Goal: Task Accomplishment & Management: Complete application form

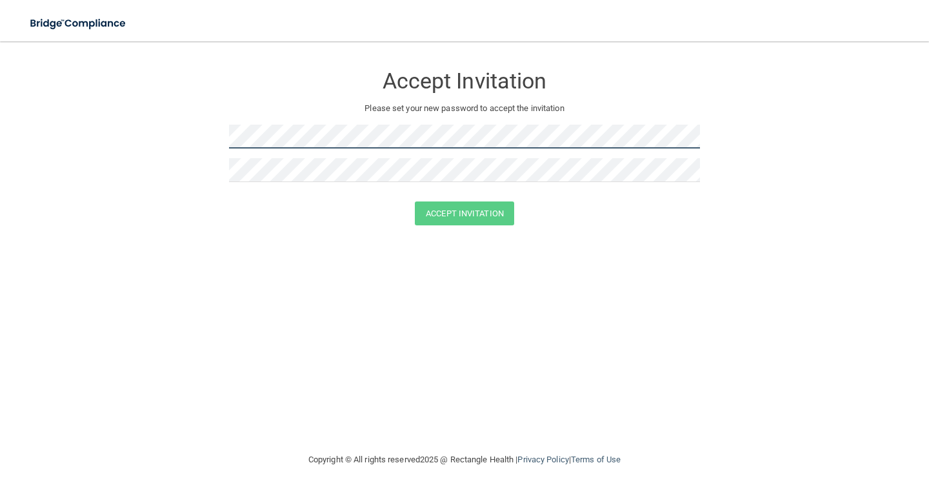
click at [54, 134] on form "Accept Invitation Please set your new password to accept the invitation Accept …" at bounding box center [464, 147] width 877 height 186
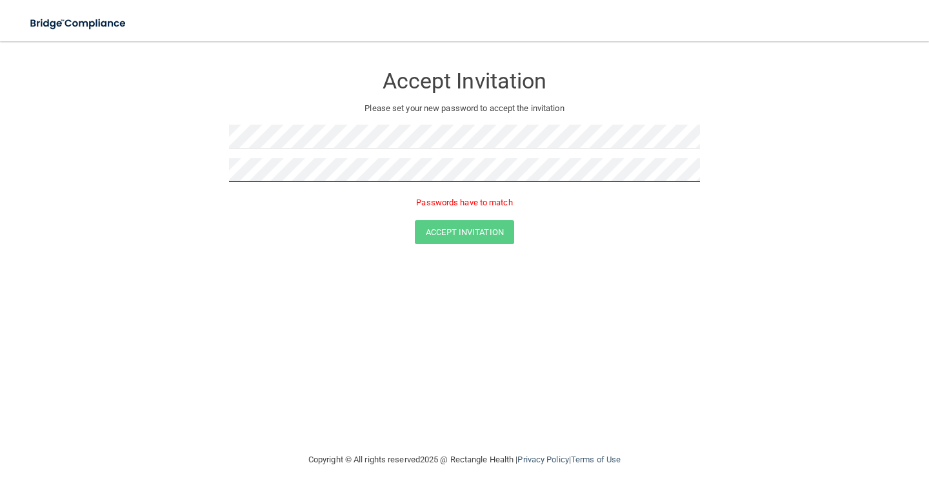
click at [415, 220] on button "Accept Invitation" at bounding box center [464, 232] width 99 height 24
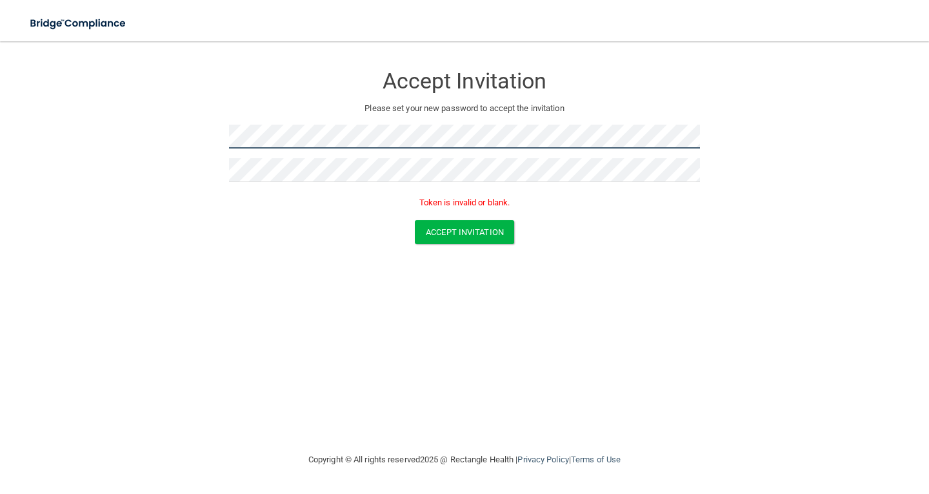
click at [6, 125] on main "Accept Invitation Please set your new password to accept the invitation Token i…" at bounding box center [464, 267] width 929 height 452
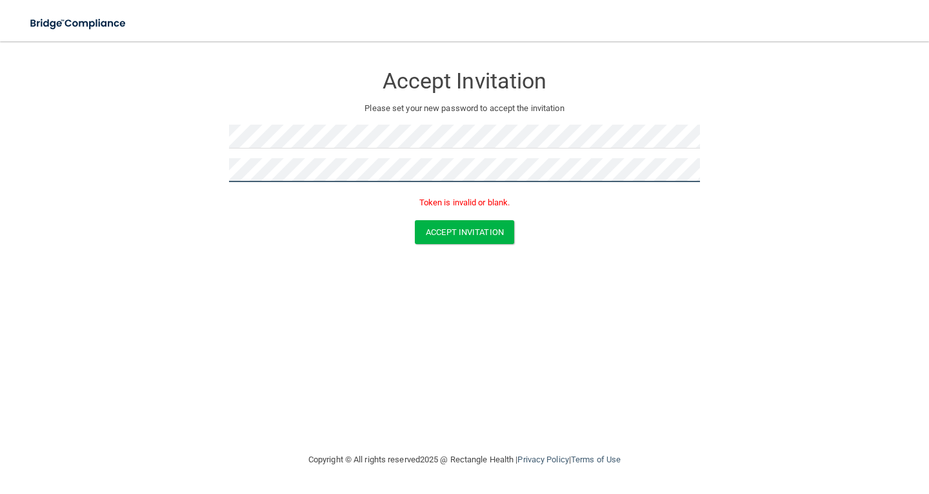
click at [0, 181] on main "Accept Invitation Please set your new password to accept the invitation Token i…" at bounding box center [464, 267] width 929 height 452
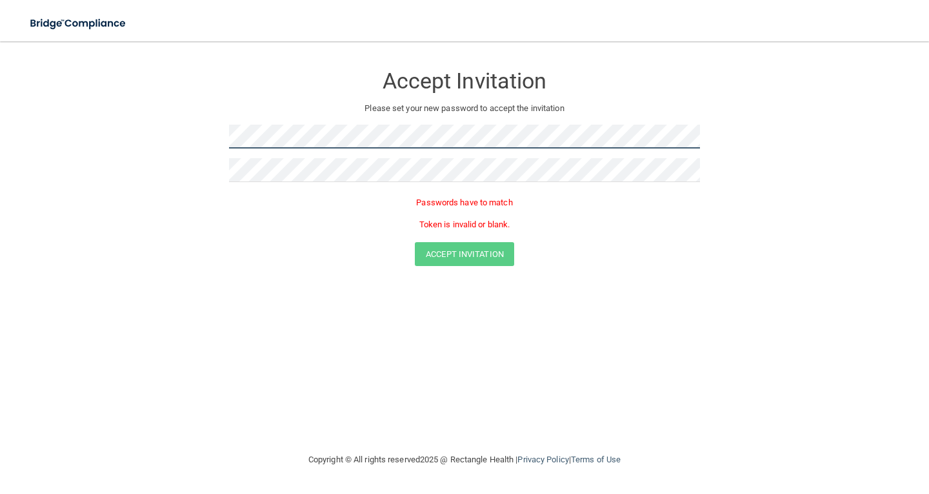
click at [1, 158] on main "Accept Invitation Please set your new password to accept the invitation Passwor…" at bounding box center [464, 267] width 929 height 452
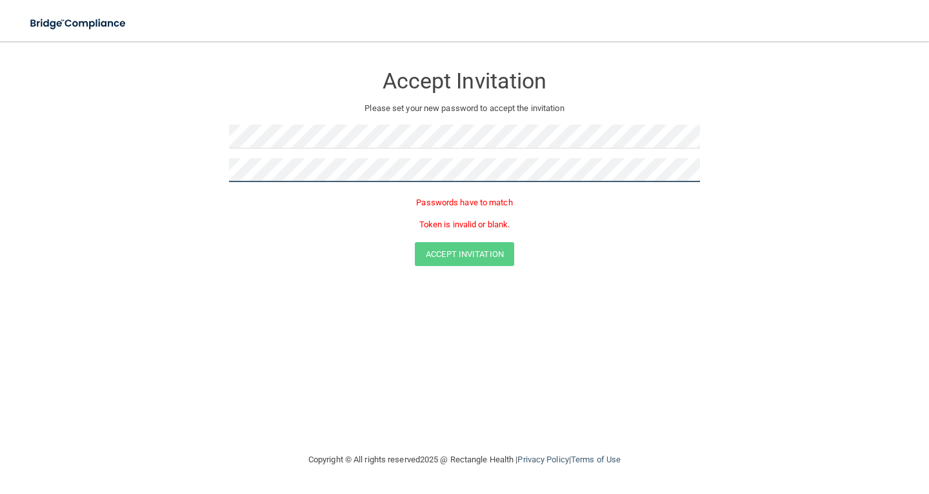
click at [17, 168] on main "Accept Invitation Please set your new password to accept the invitation Passwor…" at bounding box center [464, 267] width 929 height 452
click at [415, 220] on button "Accept Invitation" at bounding box center [464, 232] width 99 height 24
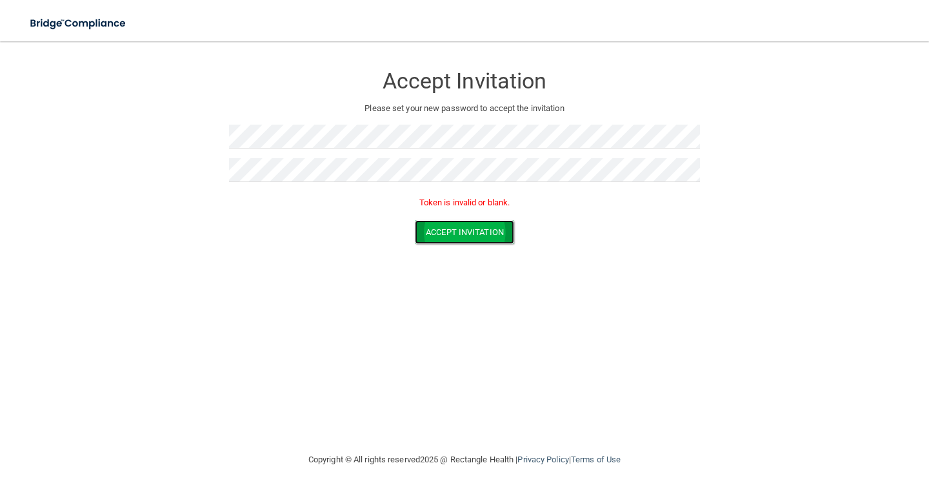
click at [432, 236] on button "Accept Invitation" at bounding box center [464, 232] width 99 height 24
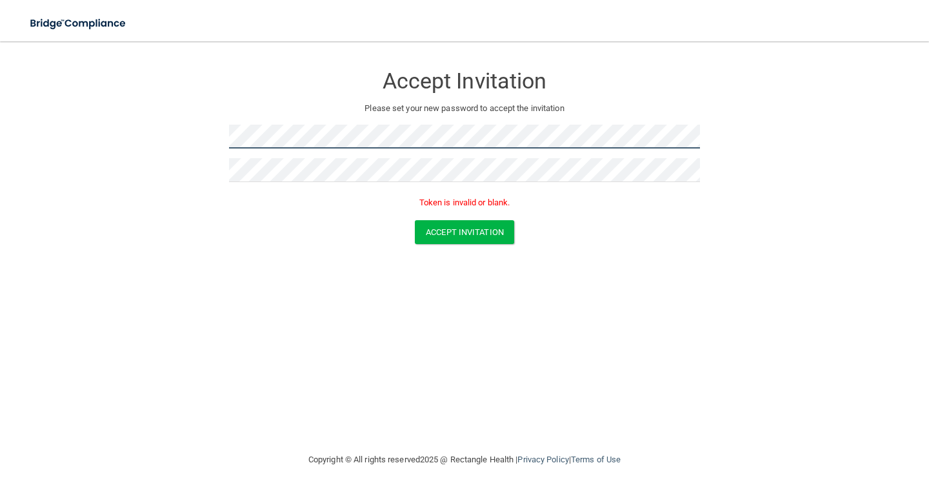
click at [0, 123] on main "Accept Invitation Please set your new password to accept the invitation Token i…" at bounding box center [464, 267] width 929 height 452
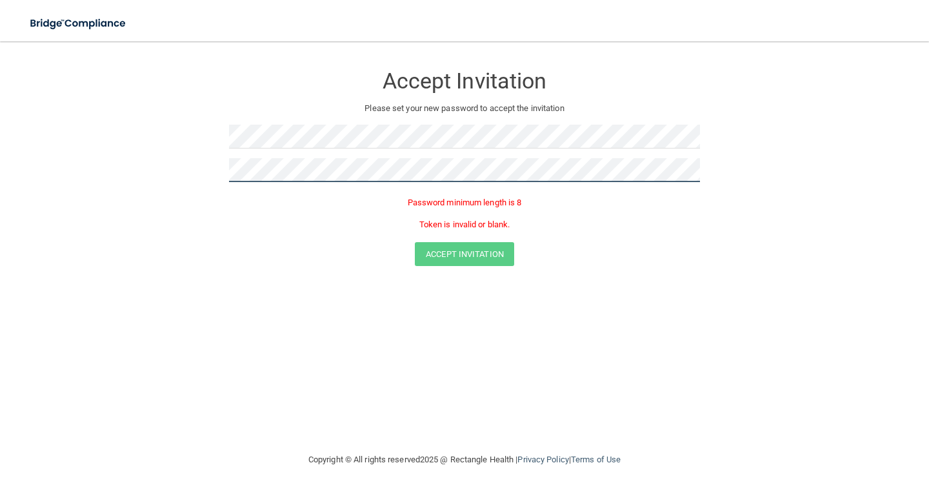
click at [97, 165] on form "Accept Invitation Please set your new password to accept the invitation Passwor…" at bounding box center [464, 167] width 877 height 227
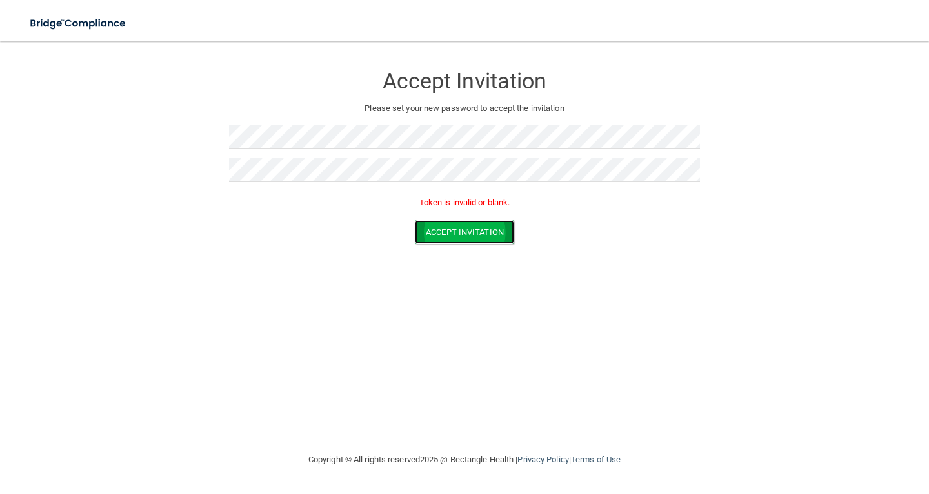
click at [446, 232] on button "Accept Invitation" at bounding box center [464, 232] width 99 height 24
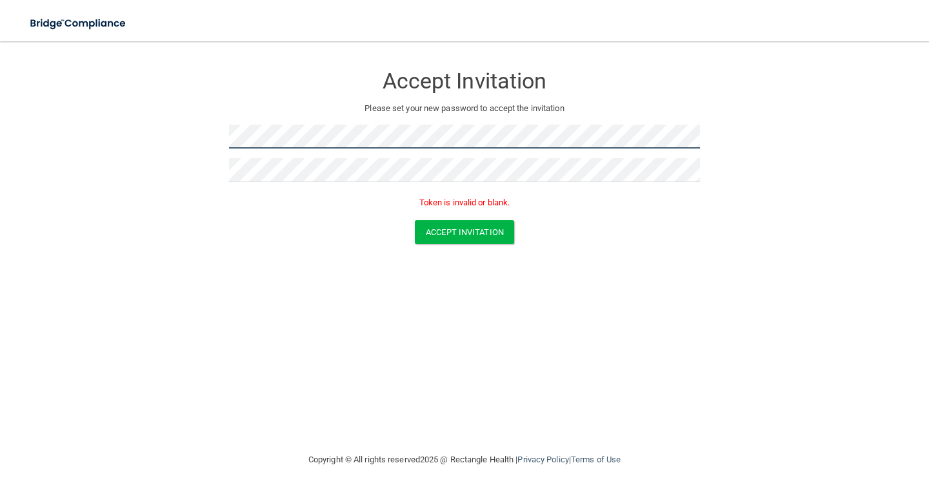
click at [52, 134] on form "Accept Invitation Please set your new password to accept the invitation Token i…" at bounding box center [464, 156] width 877 height 205
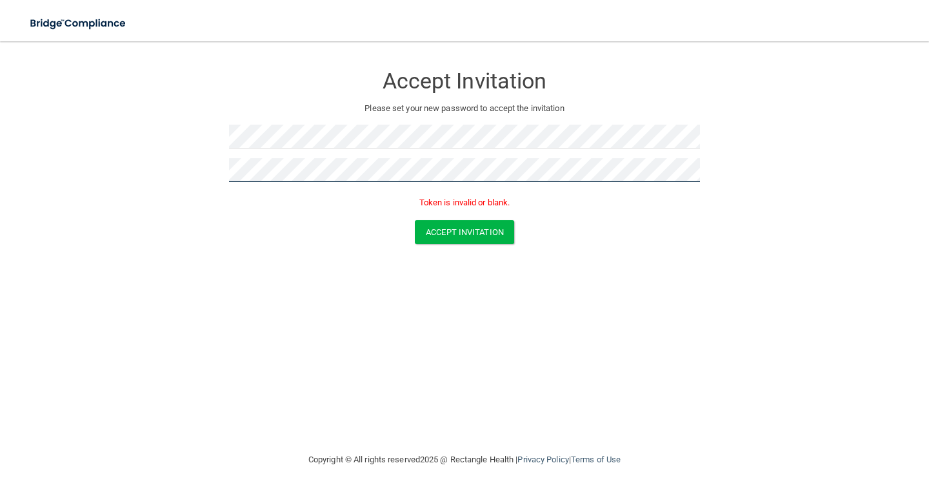
click at [45, 165] on form "Accept Invitation Please set your new password to accept the invitation Token i…" at bounding box center [464, 156] width 877 height 205
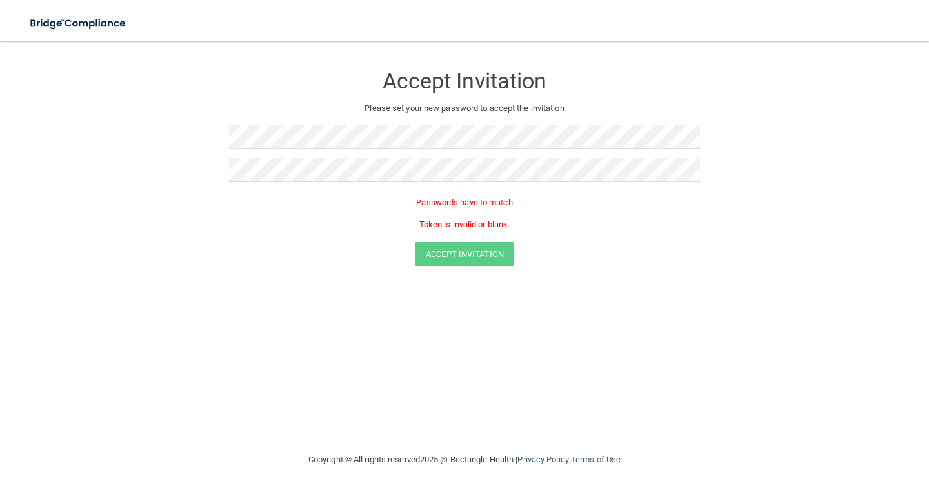
click at [595, 345] on div "Accept Invitation Please set your new password to accept the invitation Passwor…" at bounding box center [464, 246] width 877 height 385
click at [332, 12] on div "Toggle navigation" at bounding box center [193, 23] width 387 height 46
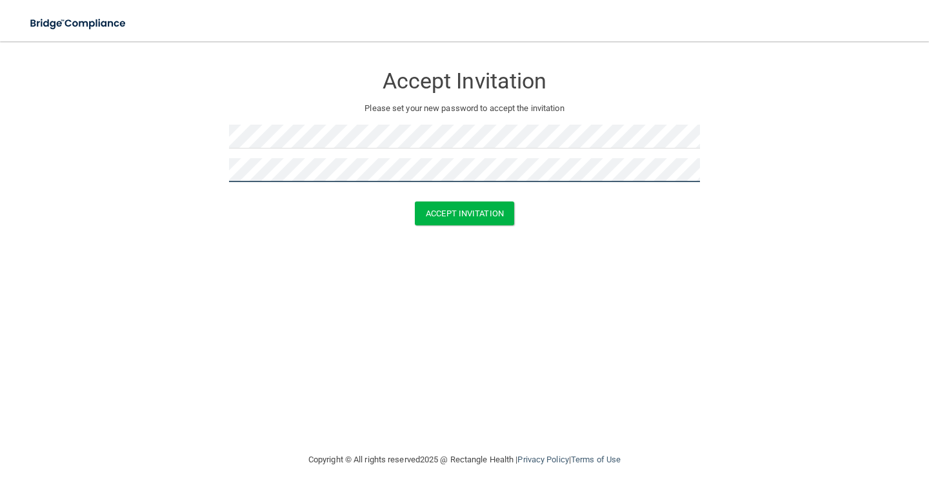
click at [415, 201] on button "Accept Invitation" at bounding box center [464, 213] width 99 height 24
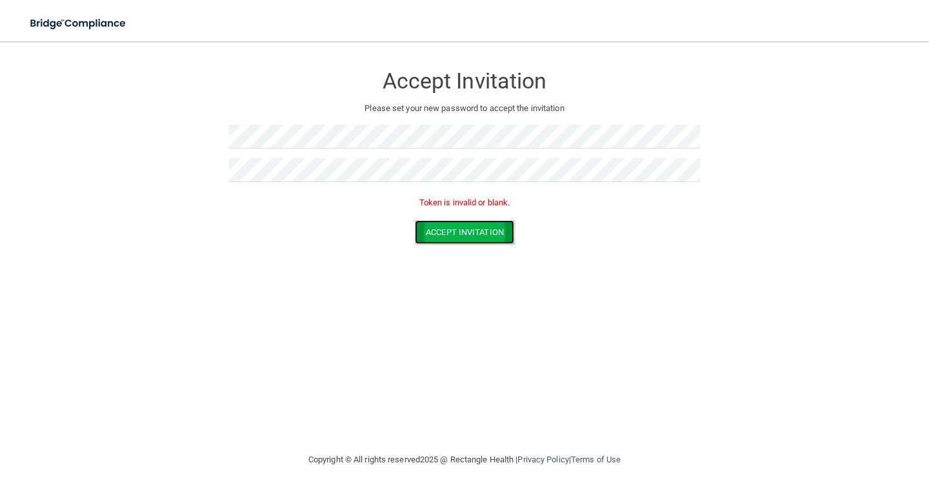
click at [480, 229] on button "Accept Invitation" at bounding box center [464, 232] width 99 height 24
click at [303, 123] on div "Accept Invitation Please set your new password to accept the invitation Token i…" at bounding box center [464, 137] width 471 height 166
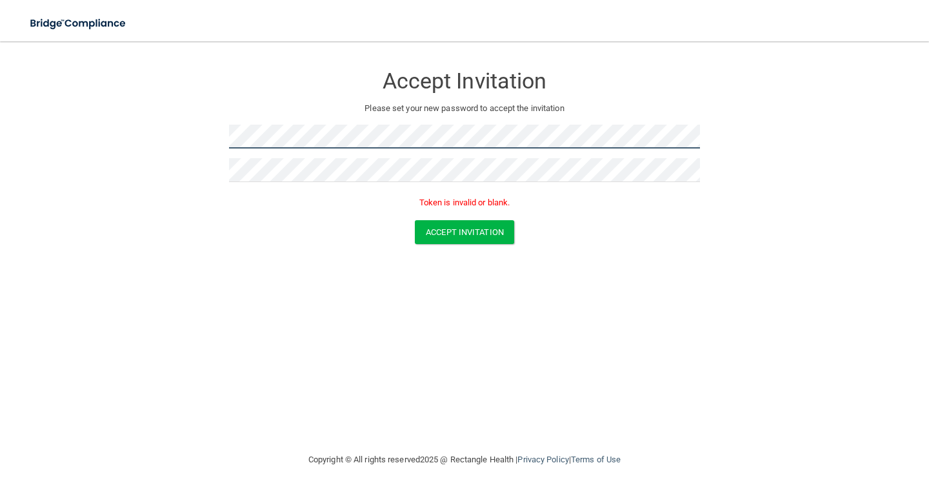
click at [0, 100] on main "Accept Invitation Please set your new password to accept the invitation Token i…" at bounding box center [464, 267] width 929 height 452
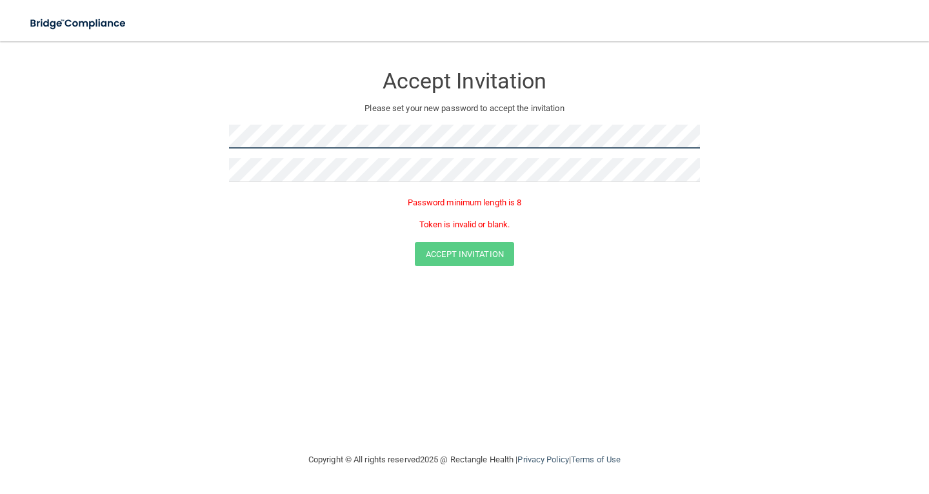
click at [72, 136] on form "Accept Invitation Please set your new password to accept the invitation Passwor…" at bounding box center [464, 167] width 877 height 227
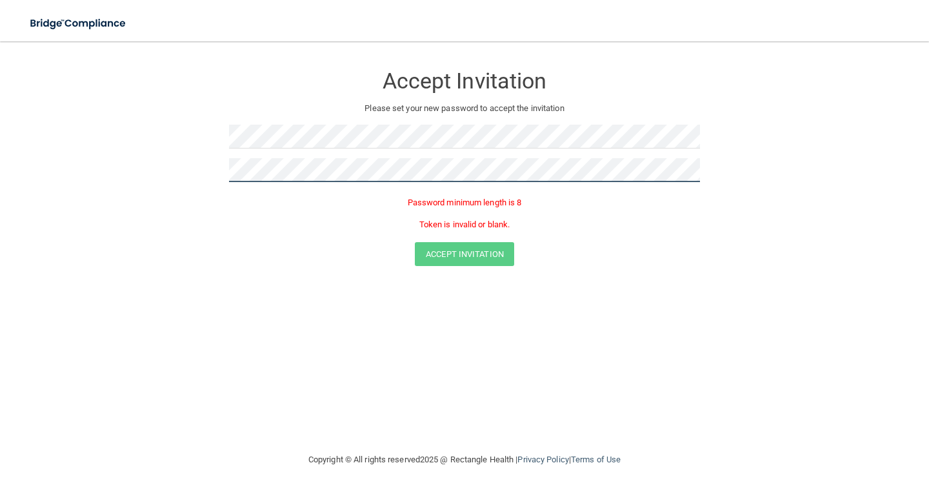
click at [160, 165] on form "Accept Invitation Please set your new password to accept the invitation Passwor…" at bounding box center [464, 167] width 877 height 227
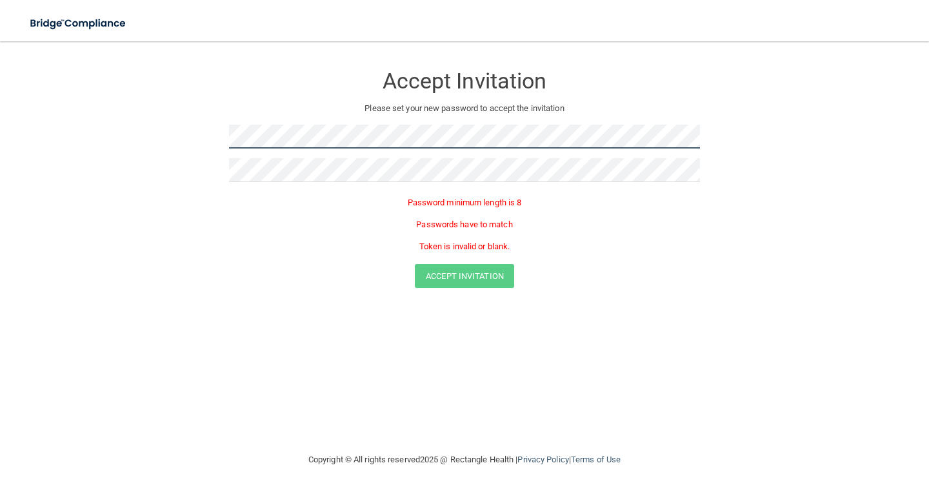
click at [0, 140] on main "Accept Invitation Please set your new password to accept the invitation Passwor…" at bounding box center [464, 267] width 929 height 452
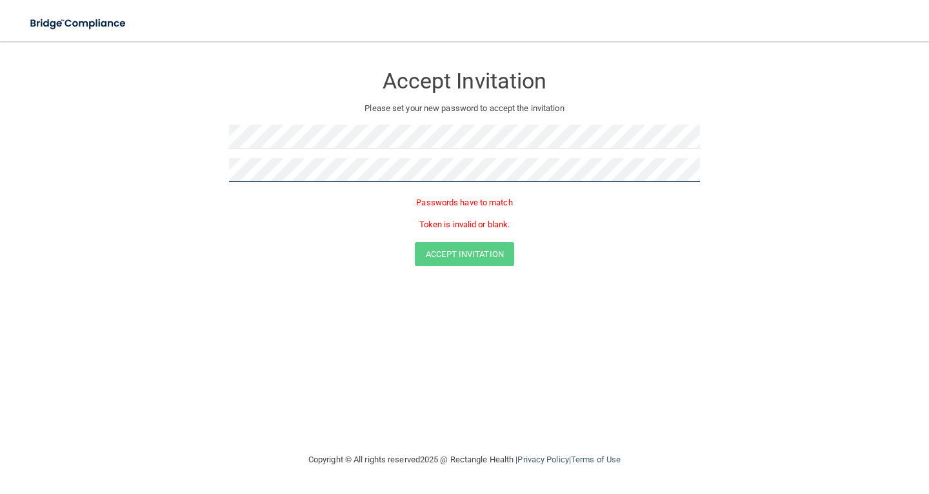
click at [45, 159] on form "Accept Invitation Please set your new password to accept the invitation Passwor…" at bounding box center [464, 167] width 877 height 227
click at [415, 220] on button "Accept Invitation" at bounding box center [464, 232] width 99 height 24
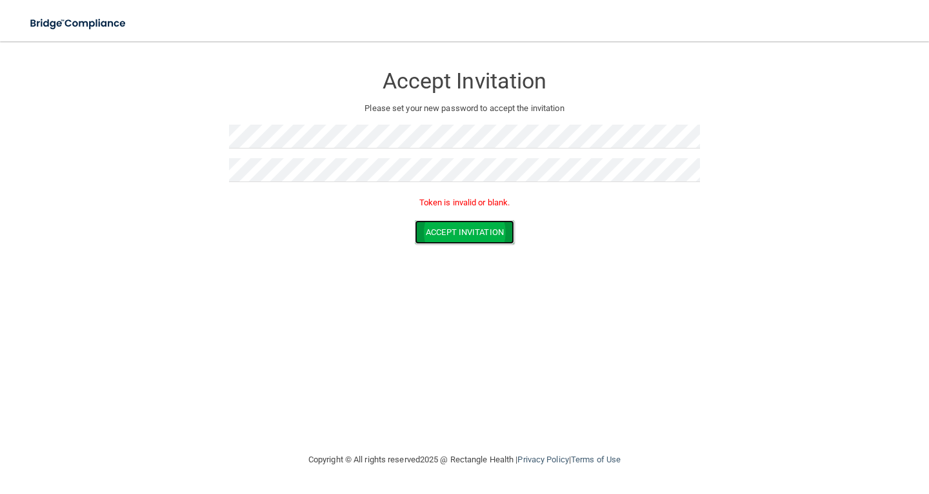
click at [502, 231] on button "Accept Invitation" at bounding box center [464, 232] width 99 height 24
click at [499, 232] on button "Accept Invitation" at bounding box center [464, 232] width 99 height 24
click at [494, 228] on button "Accept Invitation" at bounding box center [464, 232] width 99 height 24
click at [492, 231] on button "Accept Invitation" at bounding box center [464, 232] width 99 height 24
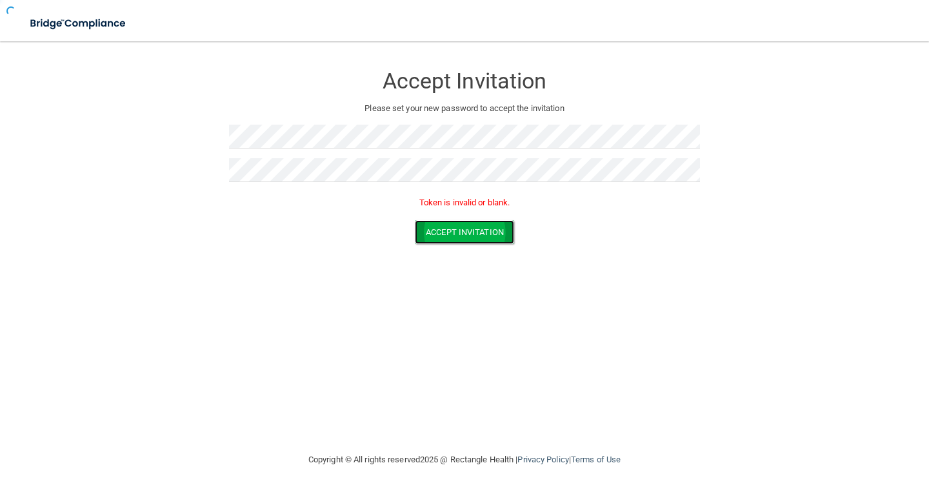
click at [493, 230] on button "Accept Invitation" at bounding box center [464, 232] width 99 height 24
click at [492, 232] on button "Accept Invitation" at bounding box center [464, 232] width 99 height 24
click at [435, 223] on button "Accept Invitation" at bounding box center [464, 232] width 99 height 24
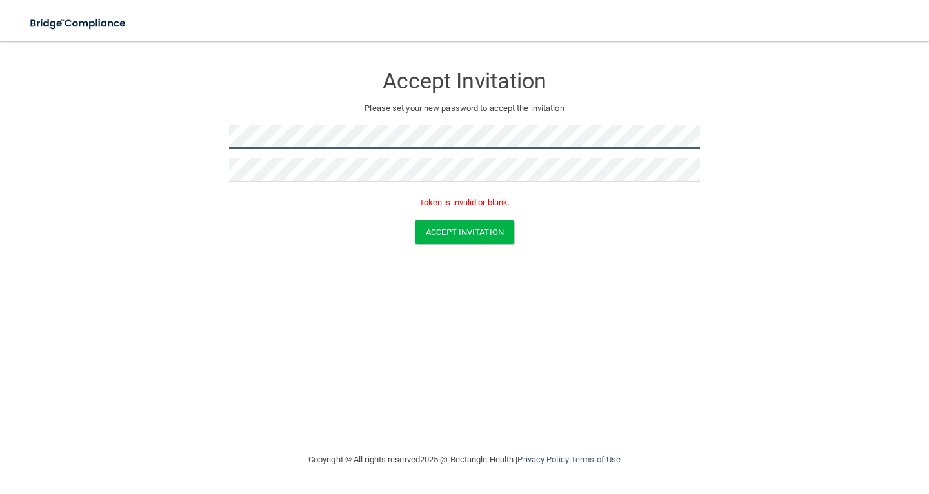
click at [201, 121] on form "Accept Invitation Please set your new password to accept the invitation Token i…" at bounding box center [464, 156] width 877 height 205
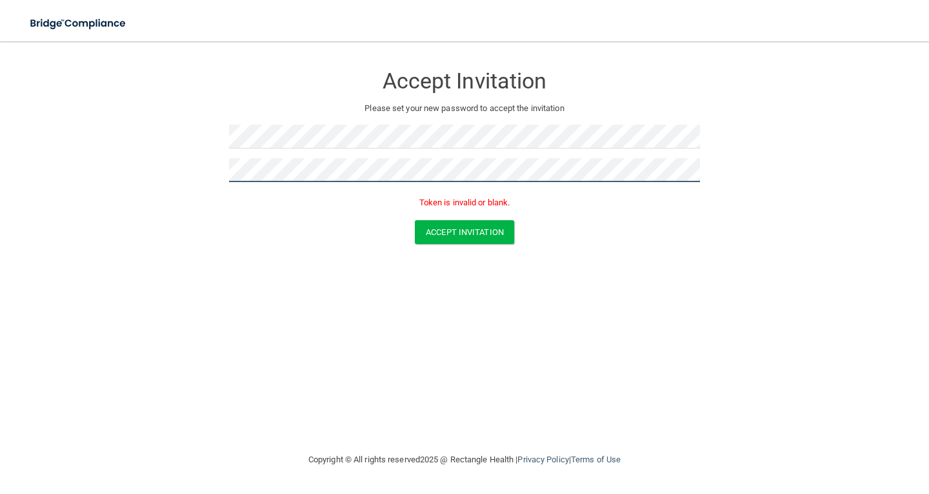
click at [0, 161] on main "Accept Invitation Please set your new password to accept the invitation Token i…" at bounding box center [464, 267] width 929 height 452
click at [415, 220] on button "Accept Invitation" at bounding box center [464, 232] width 99 height 24
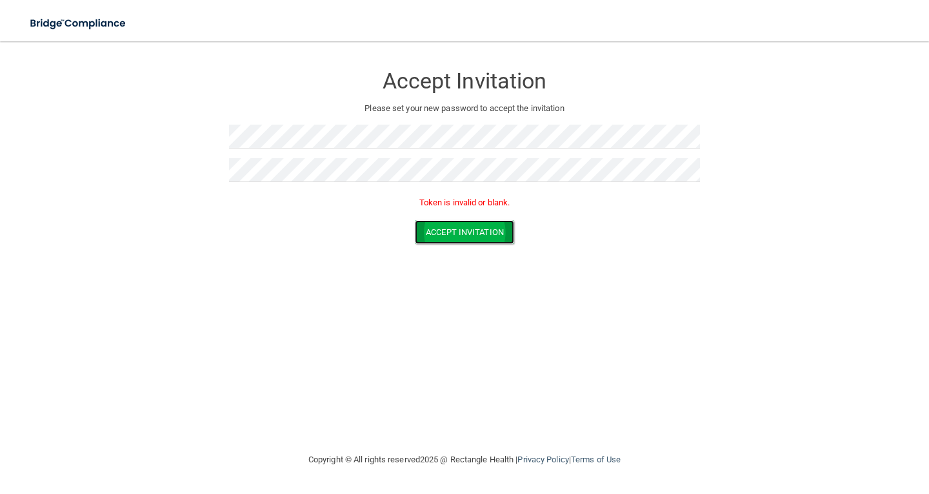
click at [454, 237] on button "Accept Invitation" at bounding box center [464, 232] width 99 height 24
click at [455, 237] on button "Accept Invitation" at bounding box center [464, 232] width 99 height 24
click at [505, 236] on button "Accept Invitation" at bounding box center [464, 232] width 99 height 24
click at [310, 183] on div at bounding box center [464, 175] width 471 height 34
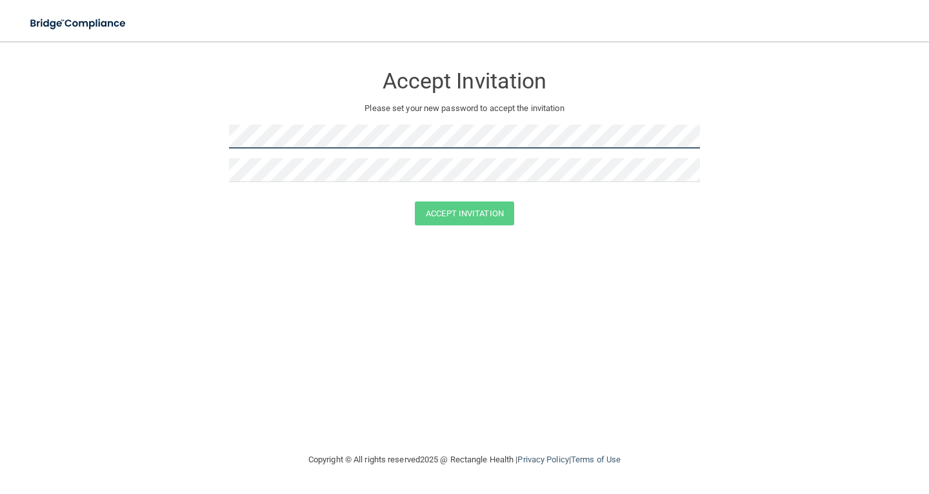
click at [165, 143] on form "Accept Invitation Please set your new password to accept the invitation Accept …" at bounding box center [464, 147] width 877 height 186
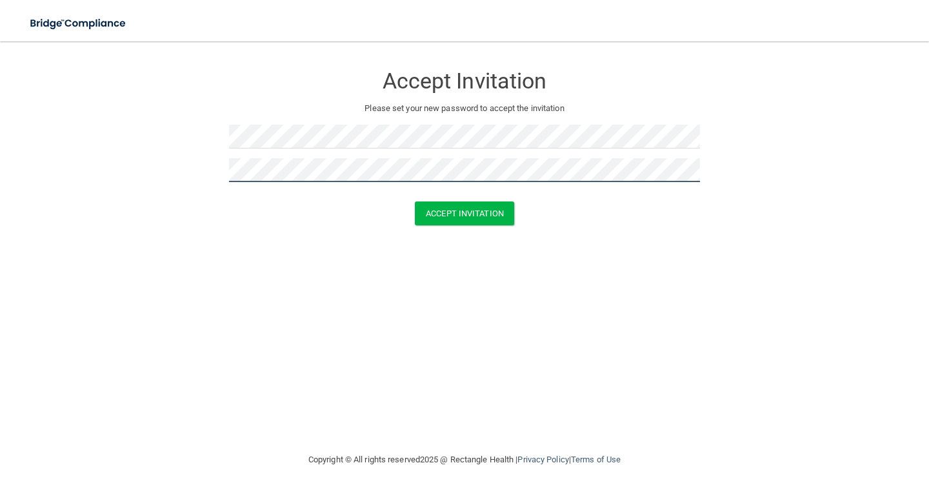
click at [415, 201] on button "Accept Invitation" at bounding box center [464, 213] width 99 height 24
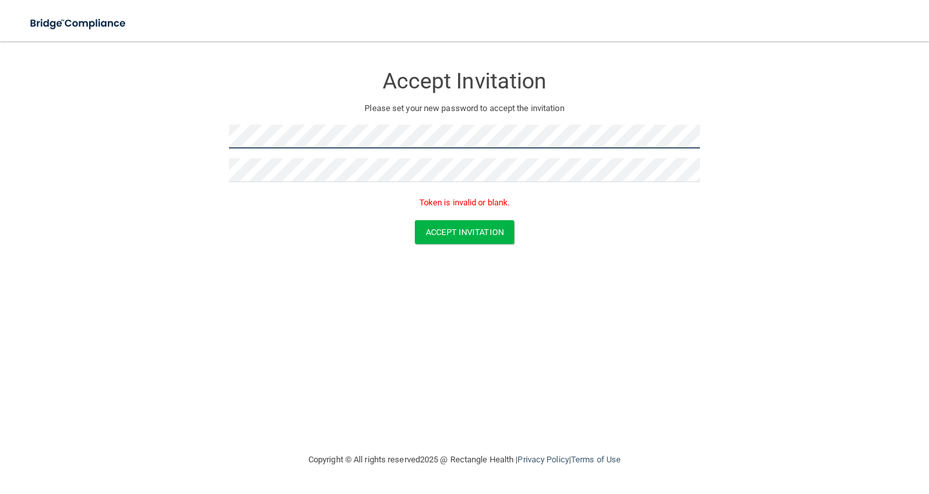
click at [179, 128] on form "Accept Invitation Please set your new password to accept the invitation Token i…" at bounding box center [464, 156] width 877 height 205
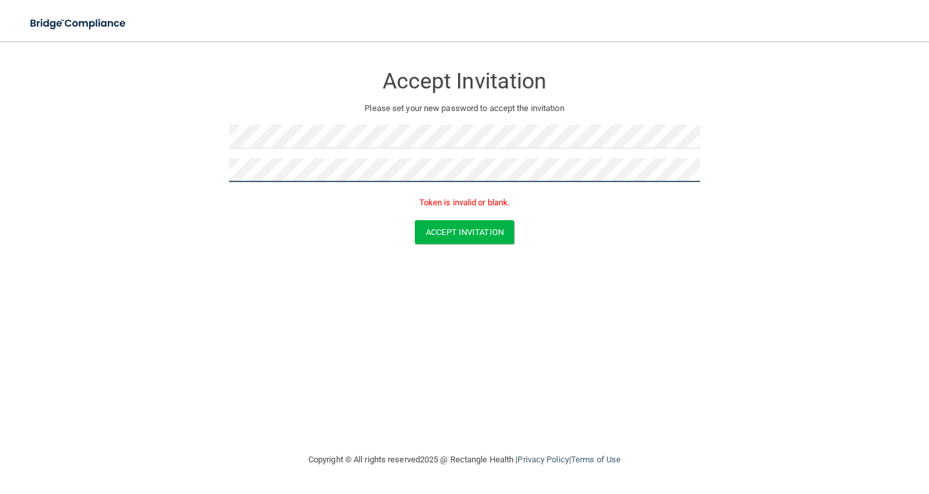
click at [0, 176] on main "Accept Invitation Please set your new password to accept the invitation Token i…" at bounding box center [464, 267] width 929 height 452
click at [415, 220] on button "Accept Invitation" at bounding box center [464, 232] width 99 height 24
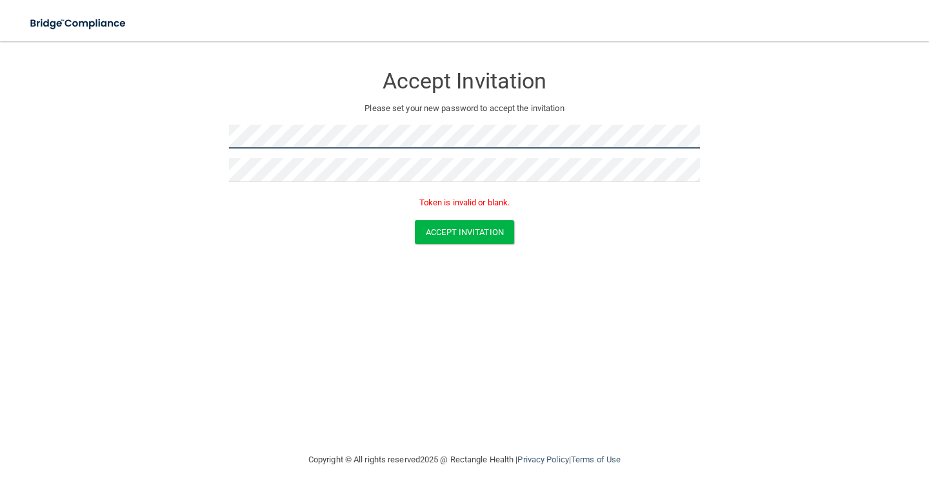
click at [194, 134] on form "Accept Invitation Please set your new password to accept the invitation Token i…" at bounding box center [464, 156] width 877 height 205
click at [65, 143] on form "Accept Invitation Please set your new password to accept the invitation Passwor…" at bounding box center [464, 156] width 877 height 205
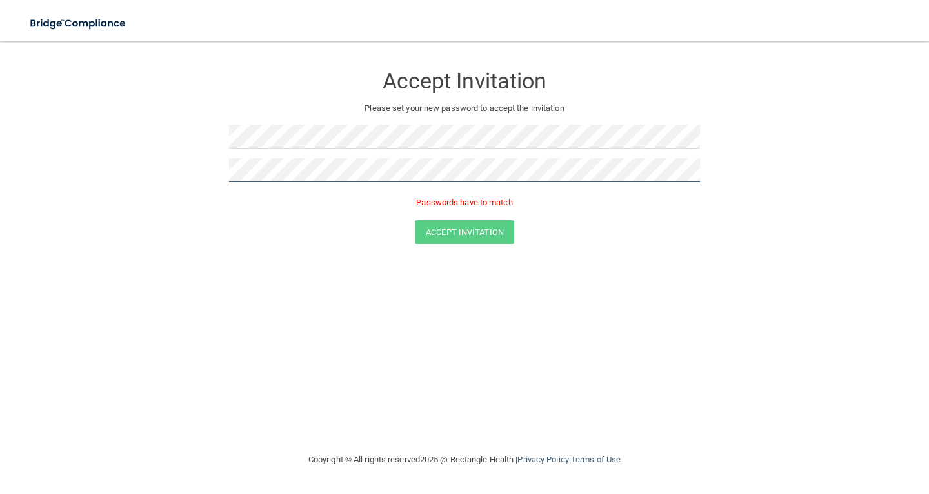
click at [26, 165] on form "Accept Invitation Please set your new password to accept the invitation Passwor…" at bounding box center [464, 156] width 877 height 205
click at [415, 201] on button "Accept Invitation" at bounding box center [464, 213] width 99 height 24
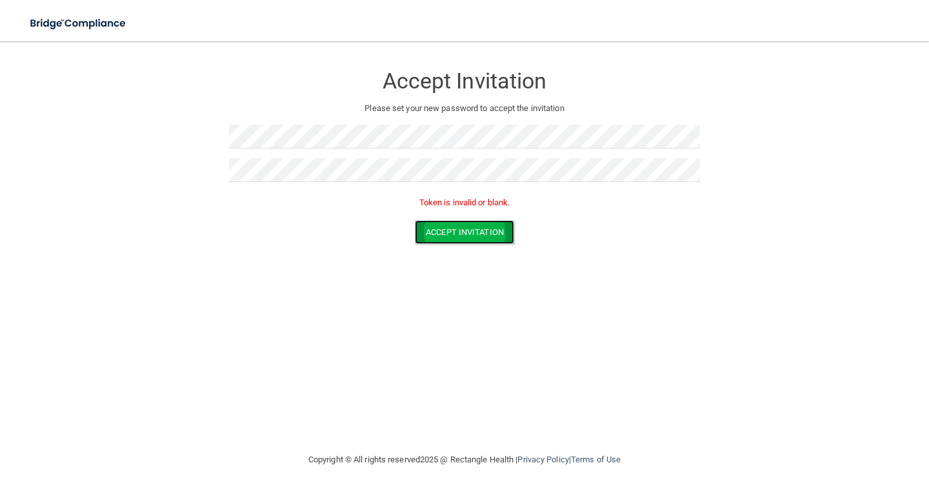
click at [427, 234] on button "Accept Invitation" at bounding box center [464, 232] width 99 height 24
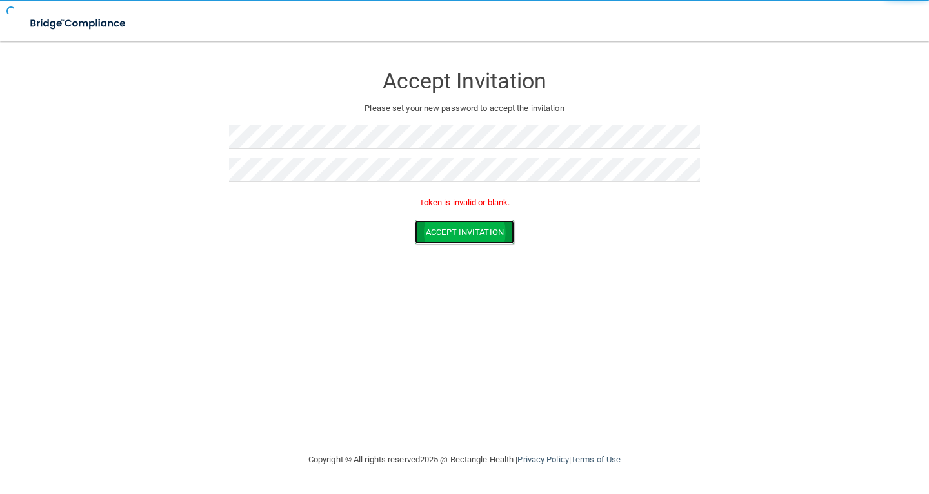
click at [429, 234] on button "Accept Invitation" at bounding box center [464, 232] width 99 height 24
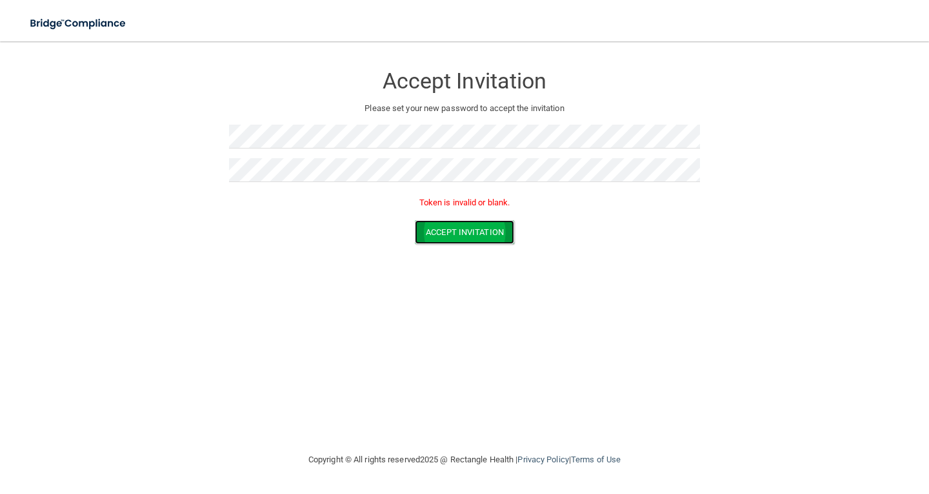
click at [429, 234] on button "Accept Invitation" at bounding box center [464, 232] width 99 height 24
click at [440, 227] on button "Accept Invitation" at bounding box center [464, 232] width 99 height 24
click at [516, 95] on div "Accept Invitation" at bounding box center [464, 77] width 471 height 46
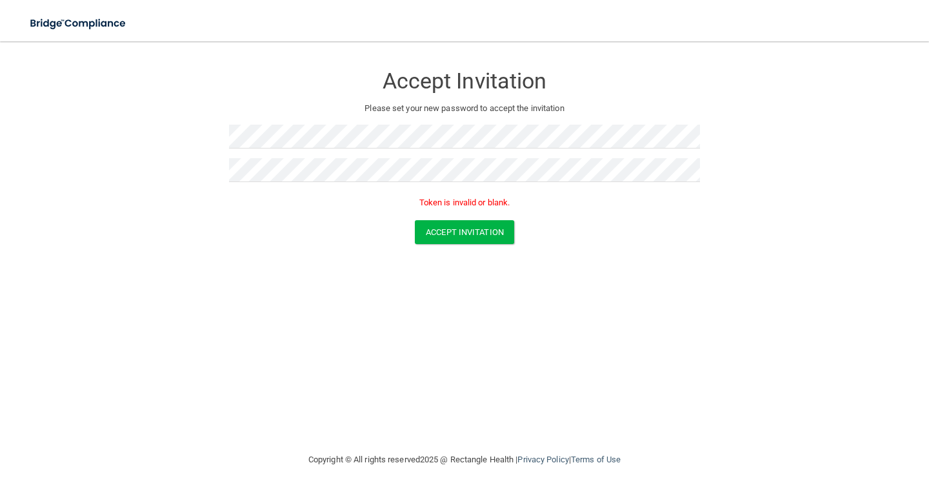
click at [516, 101] on p "Please set your new password to accept the invitation" at bounding box center [465, 108] width 452 height 15
drag, startPoint x: 505, startPoint y: 232, endPoint x: 487, endPoint y: 226, distance: 18.8
click at [487, 226] on button "Accept Invitation" at bounding box center [464, 232] width 99 height 24
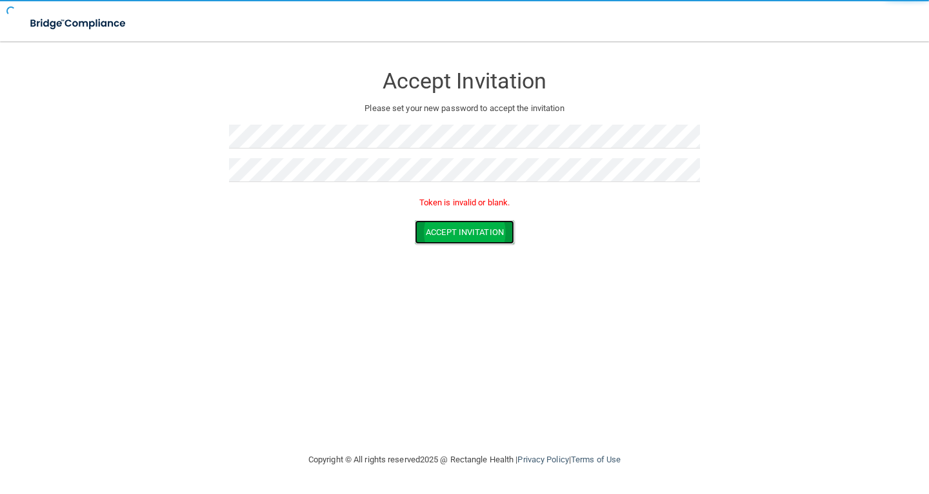
click at [487, 226] on button "Accept Invitation" at bounding box center [464, 232] width 99 height 24
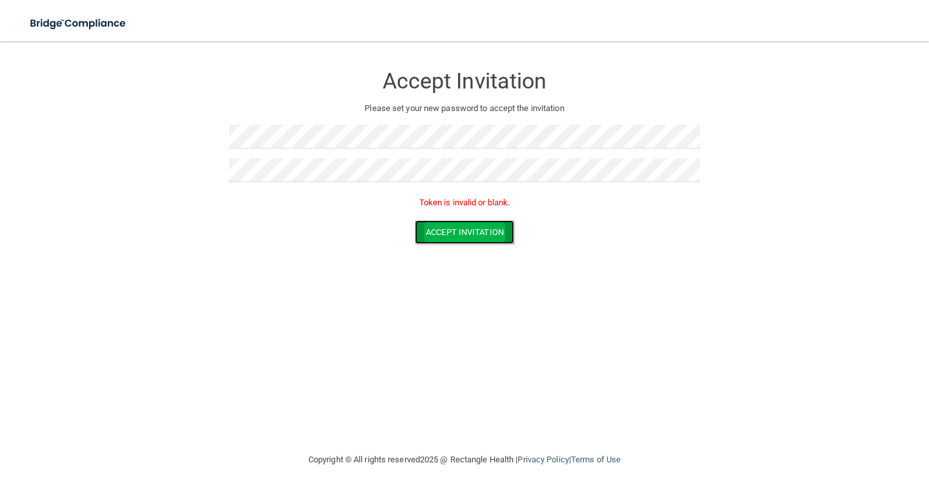
click at [487, 226] on button "Accept Invitation" at bounding box center [464, 232] width 99 height 24
drag, startPoint x: 494, startPoint y: 231, endPoint x: 414, endPoint y: 256, distance: 83.3
click at [414, 257] on form "Accept Invitation Please set your new password to accept the invitation Token i…" at bounding box center [464, 156] width 877 height 205
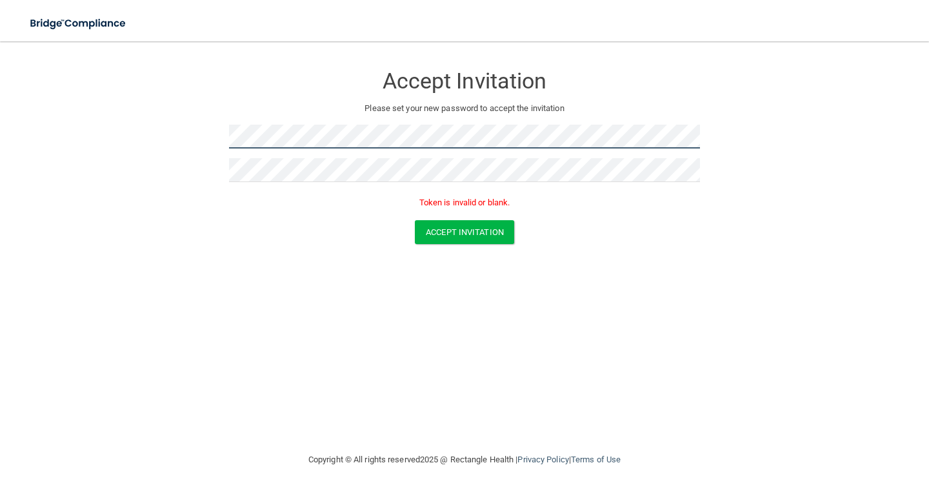
click at [0, 123] on main "Accept Invitation Please set your new password to accept the invitation Token i…" at bounding box center [464, 267] width 929 height 452
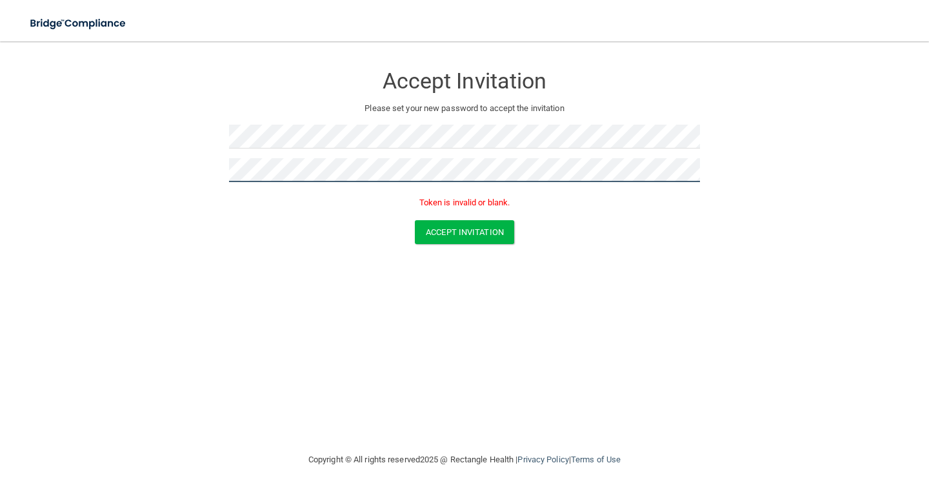
click at [415, 220] on button "Accept Invitation" at bounding box center [464, 232] width 99 height 24
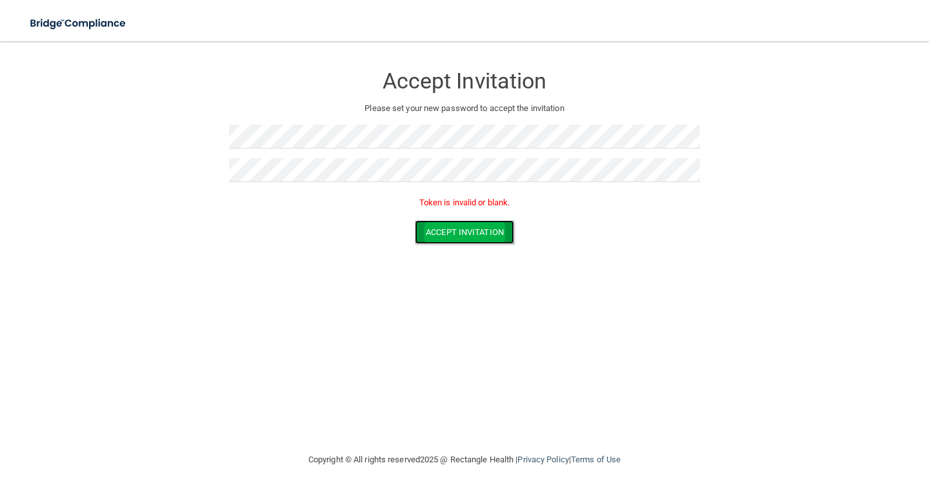
click at [451, 233] on button "Accept Invitation" at bounding box center [464, 232] width 99 height 24
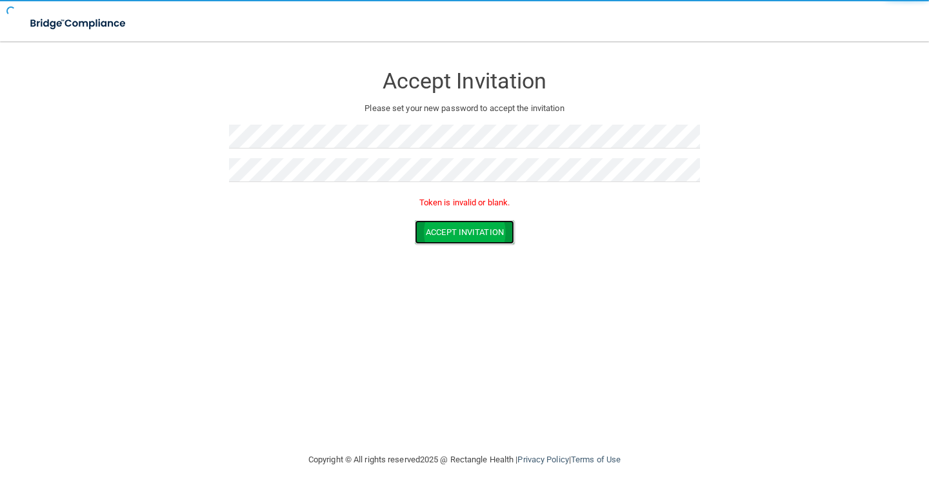
click at [451, 233] on button "Accept Invitation" at bounding box center [464, 232] width 99 height 24
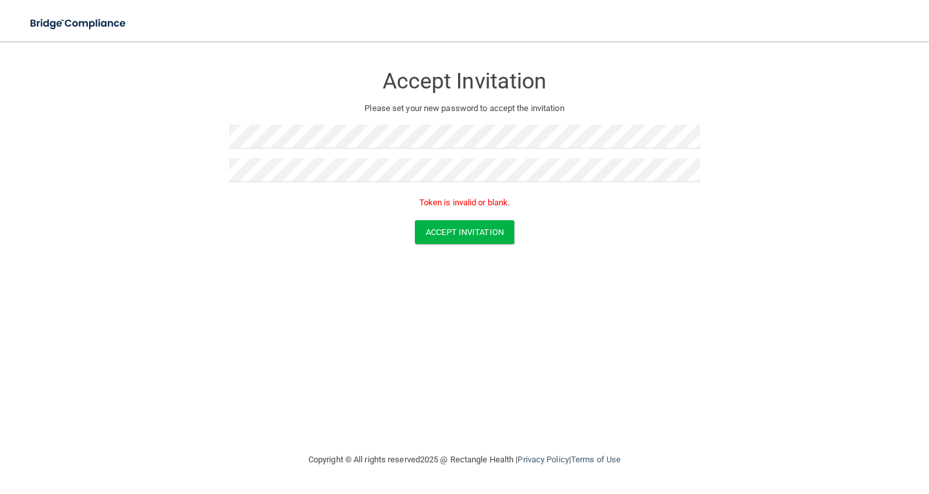
click at [511, 88] on h3 "Accept Invitation" at bounding box center [464, 81] width 471 height 24
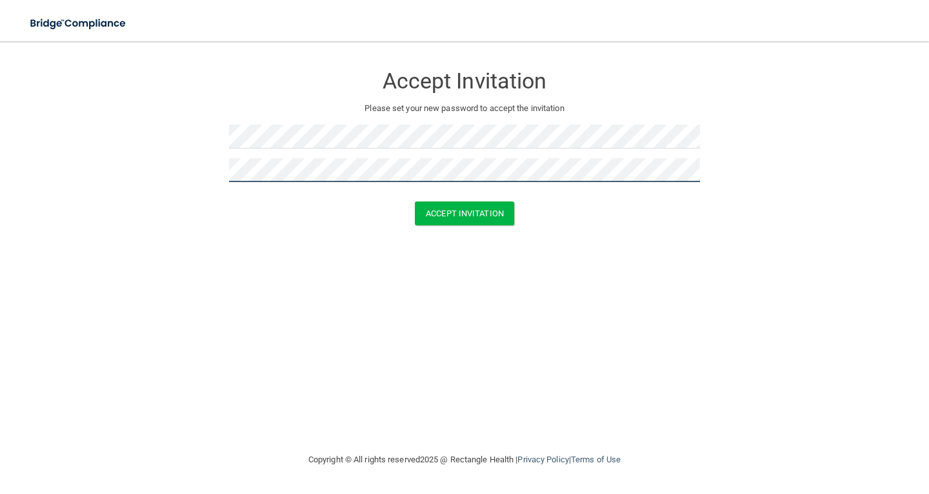
click at [415, 201] on button "Accept Invitation" at bounding box center [464, 213] width 99 height 24
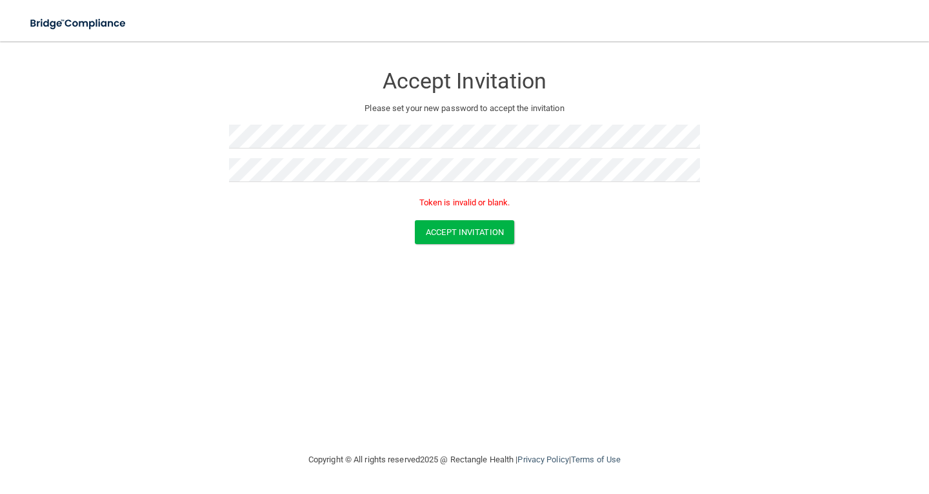
click at [708, 111] on form "Accept Invitation Please set your new password to accept the invitation Token i…" at bounding box center [464, 156] width 877 height 205
